Goal: Task Accomplishment & Management: Use online tool/utility

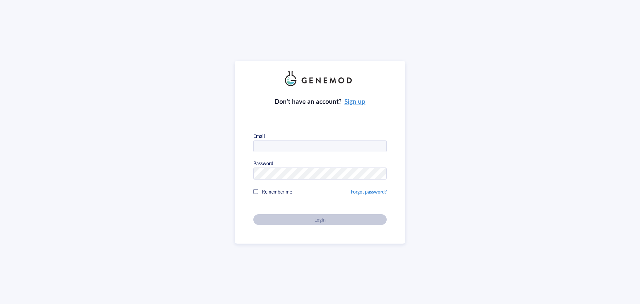
type input "daniela.gachova@fno.cz"
click at [320, 209] on div "Don’t have an account? Sign up Email daniela.gachova@fno.cz Password Remember m…" at bounding box center [319, 155] width 133 height 139
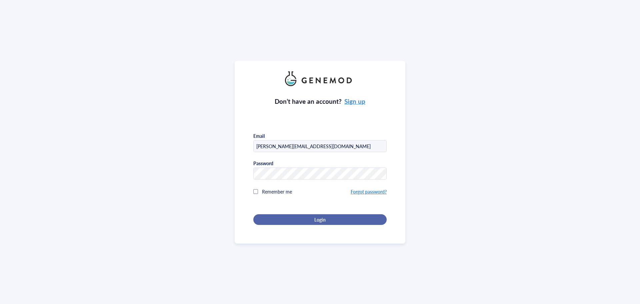
click at [323, 218] on span "Login" at bounding box center [319, 219] width 11 height 6
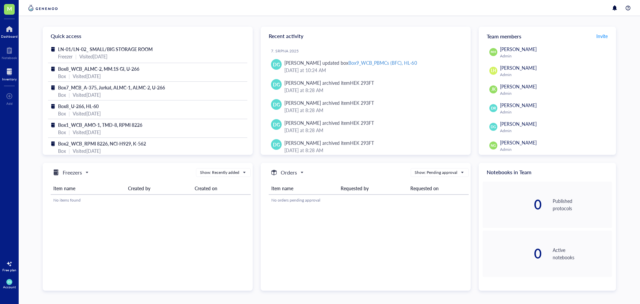
click at [8, 72] on div at bounding box center [9, 71] width 15 height 11
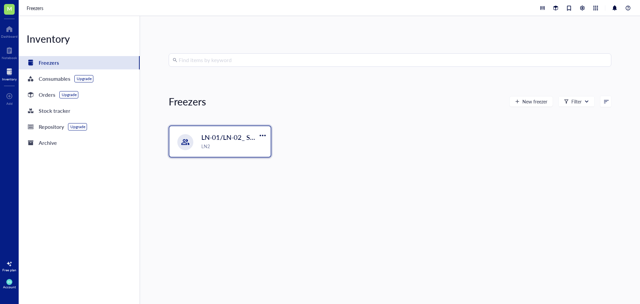
click at [193, 145] on div "LN-01/LN-02_ SMALL/BIG STORAGE ROOM LN2" at bounding box center [219, 141] width 101 height 31
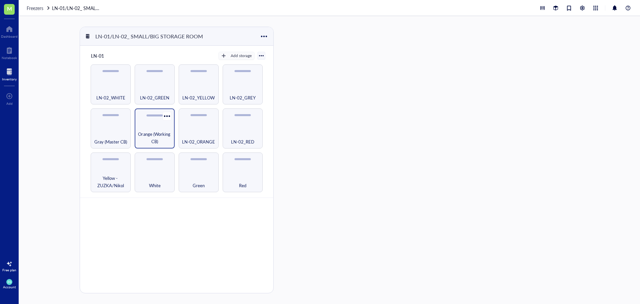
click at [149, 126] on div "Orange (Working CB)" at bounding box center [155, 128] width 40 height 40
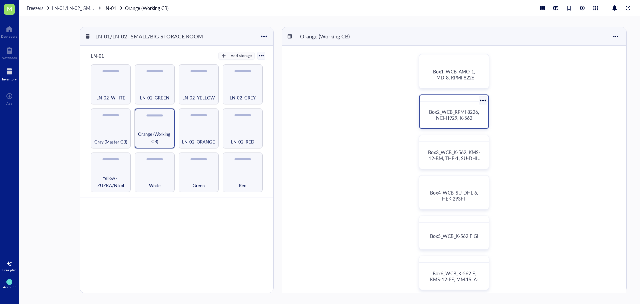
click at [455, 112] on span "Box2_WCB_RPMI 8226, NCI-H929, K-562" at bounding box center [454, 114] width 51 height 13
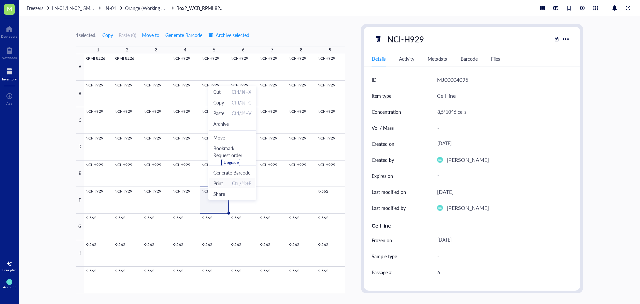
click at [225, 182] on span "Print Ctrl/⌘+P" at bounding box center [232, 182] width 38 height 7
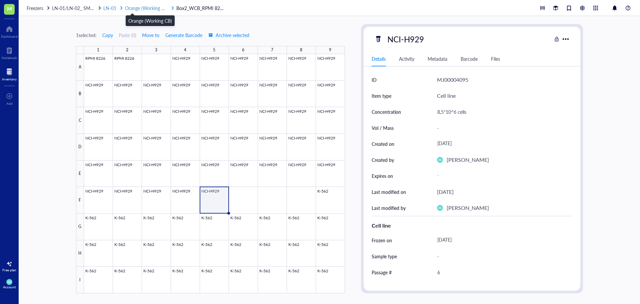
click at [127, 9] on span "Orange (Working CB)" at bounding box center [147, 8] width 44 height 7
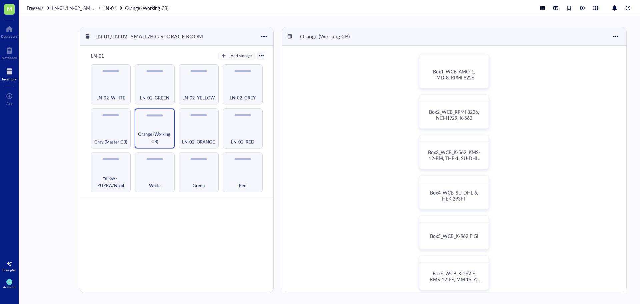
scroll to position [33, 0]
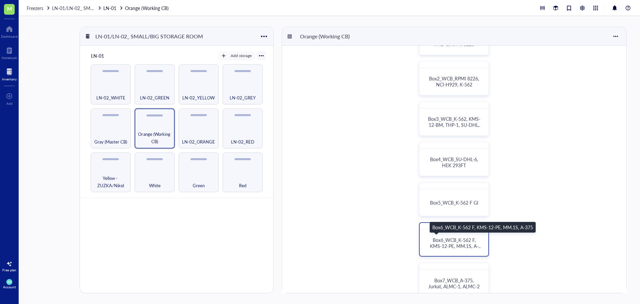
click at [454, 243] on span "Box6_WCB_K-562 F, KMS-12-PE, MM.1S, A-375" at bounding box center [456, 245] width 52 height 19
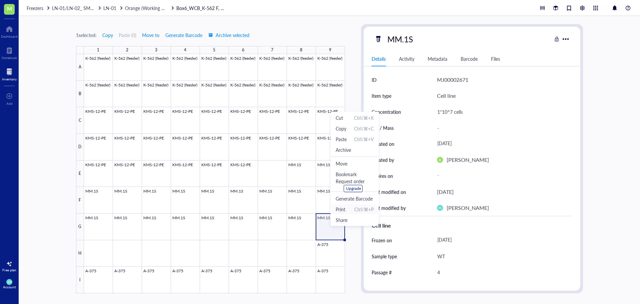
click at [343, 212] on span "Print" at bounding box center [341, 208] width 10 height 7
click at [142, 10] on span "Orange (Working CB)" at bounding box center [147, 8] width 44 height 7
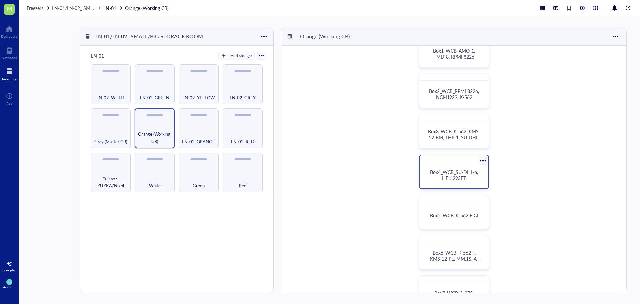
scroll to position [167, 0]
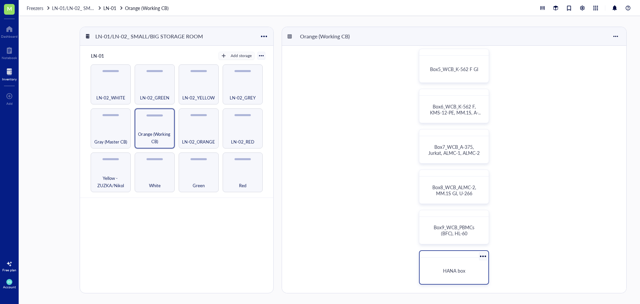
click at [455, 266] on div "HANA box" at bounding box center [453, 270] width 63 height 21
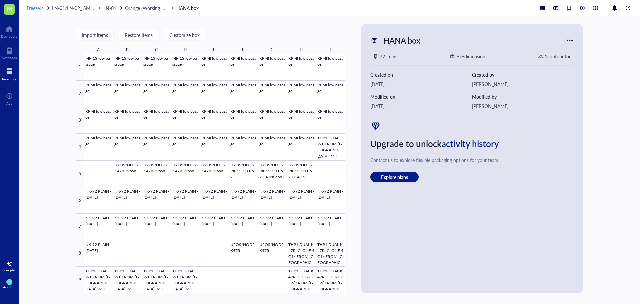
click at [32, 6] on span "Freezers" at bounding box center [35, 8] width 17 height 7
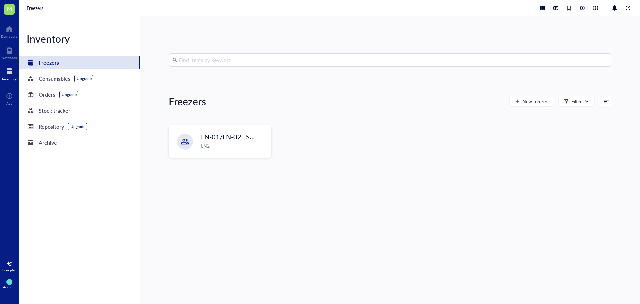
click at [212, 62] on input "search" at bounding box center [393, 60] width 429 height 13
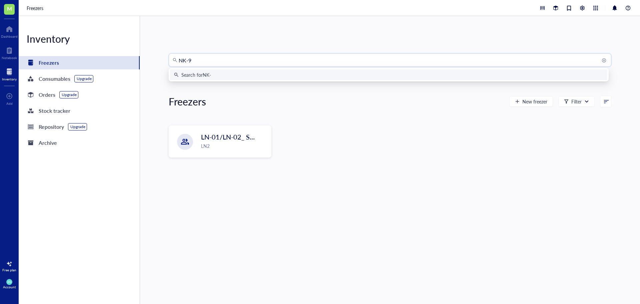
type input "NK-92"
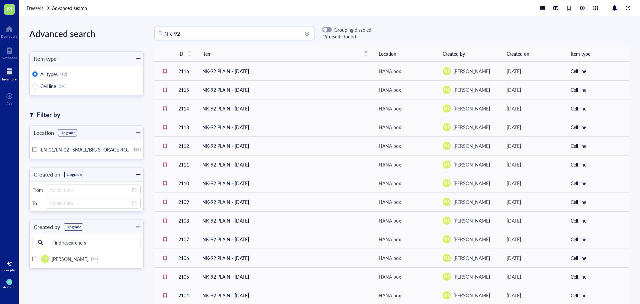
click at [175, 33] on input "NK-92" at bounding box center [237, 33] width 146 height 13
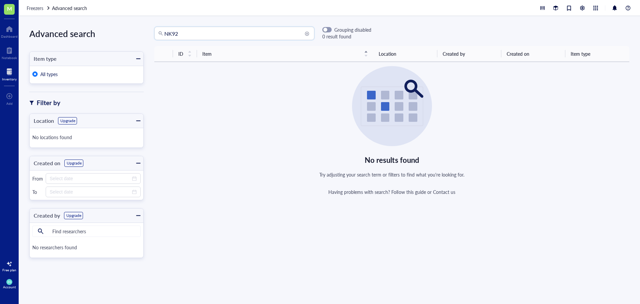
type input "NK92"
click at [11, 73] on div at bounding box center [9, 71] width 15 height 11
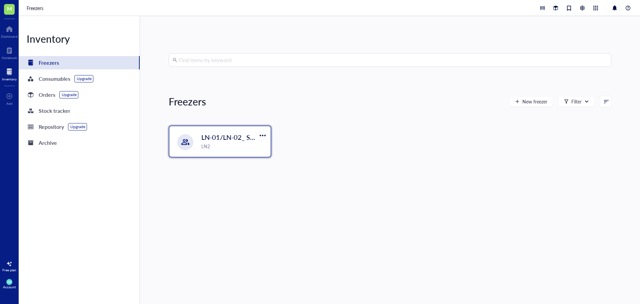
click at [203, 152] on div "LN-01/LN-02_ SMALL/BIG STORAGE ROOM LN2" at bounding box center [219, 141] width 101 height 31
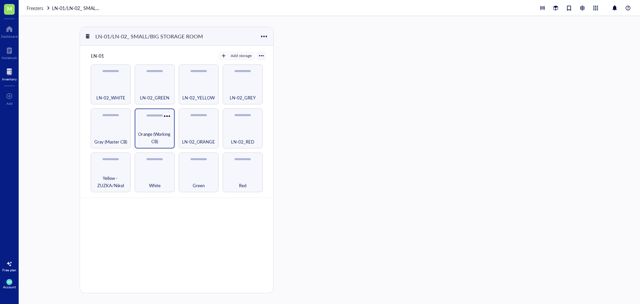
click at [165, 118] on div at bounding box center [167, 116] width 10 height 10
click at [153, 138] on span "Orange (Working CB)" at bounding box center [154, 137] width 33 height 15
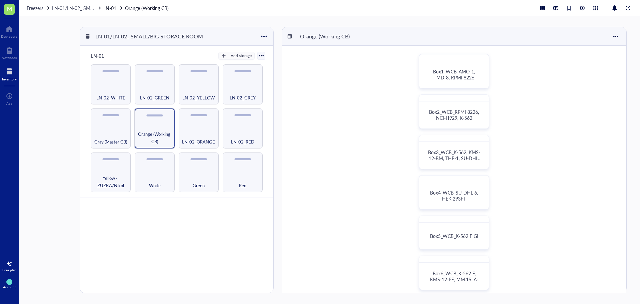
scroll to position [167, 0]
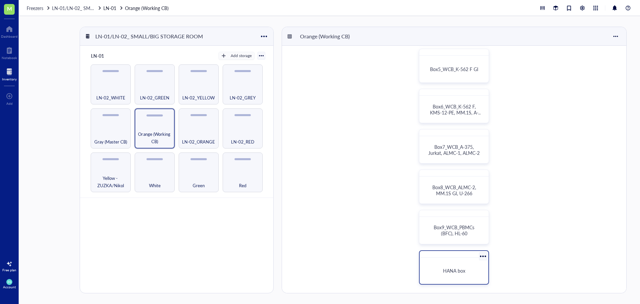
click at [441, 277] on div "HANA box" at bounding box center [453, 270] width 63 height 21
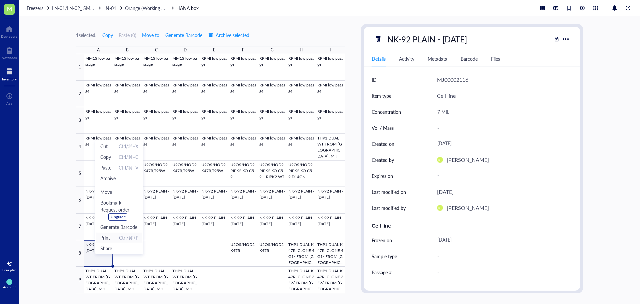
click at [125, 237] on span "Ctrl/⌘+P" at bounding box center [128, 237] width 19 height 7
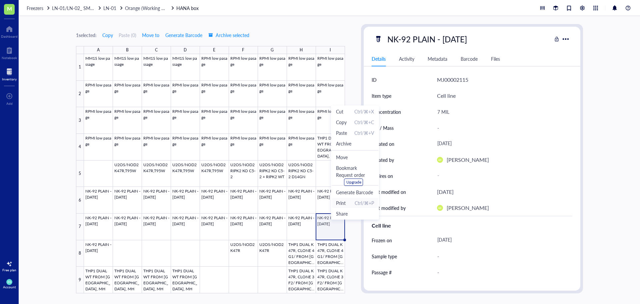
click at [349, 201] on span "Print Ctrl/⌘+P" at bounding box center [355, 202] width 38 height 7
click at [107, 6] on span "LN-01" at bounding box center [109, 8] width 13 height 7
